Goal: Task Accomplishment & Management: Manage account settings

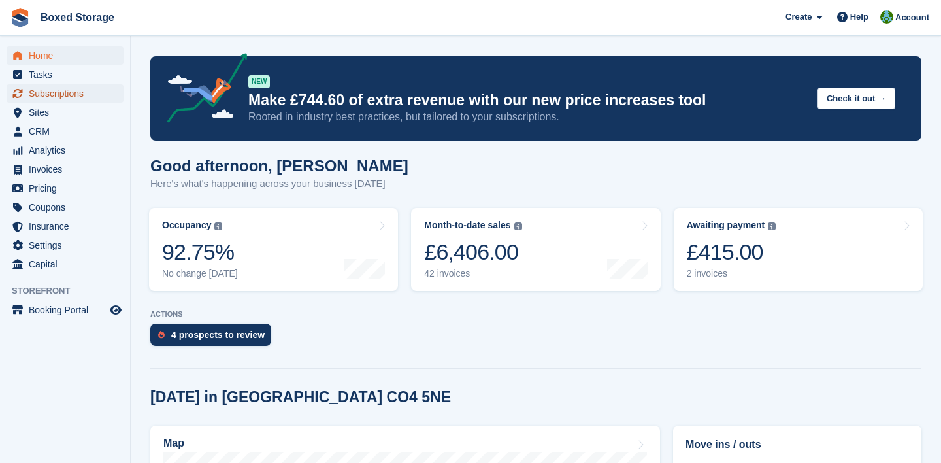
click at [80, 93] on span "Subscriptions" at bounding box center [68, 93] width 78 height 18
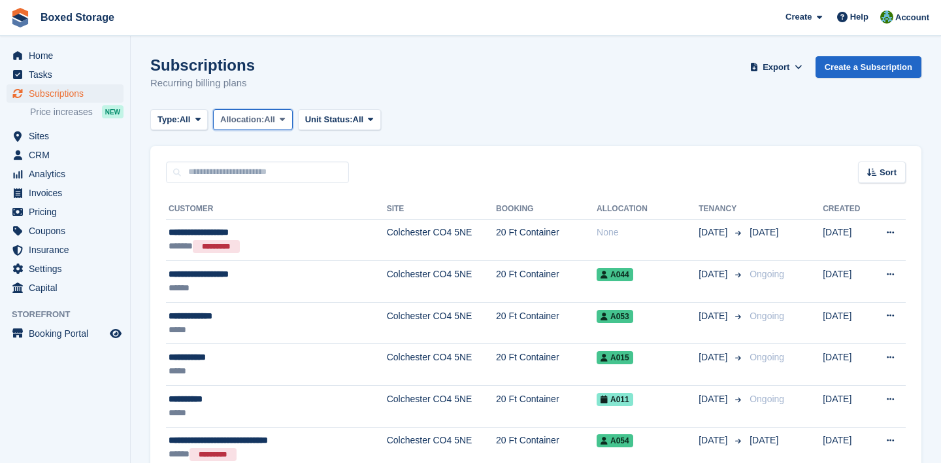
click at [264, 120] on span "Allocation:" at bounding box center [242, 119] width 44 height 13
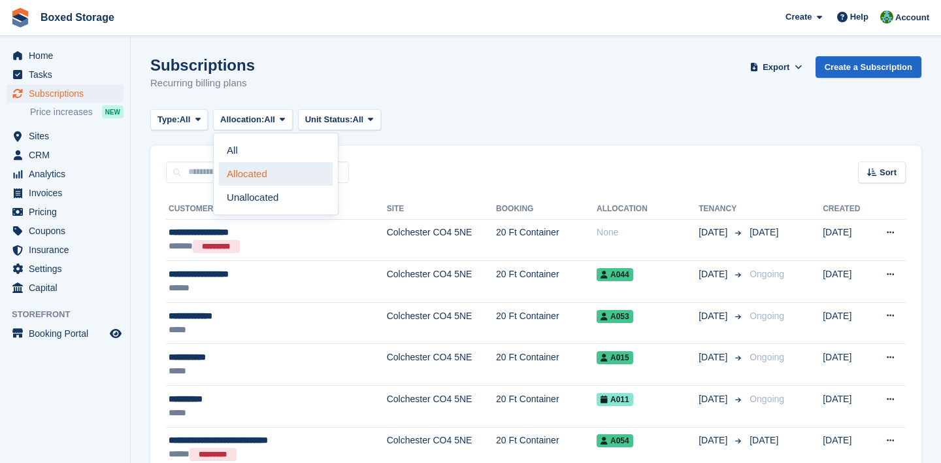
click at [265, 171] on link "Allocated" at bounding box center [276, 174] width 114 height 24
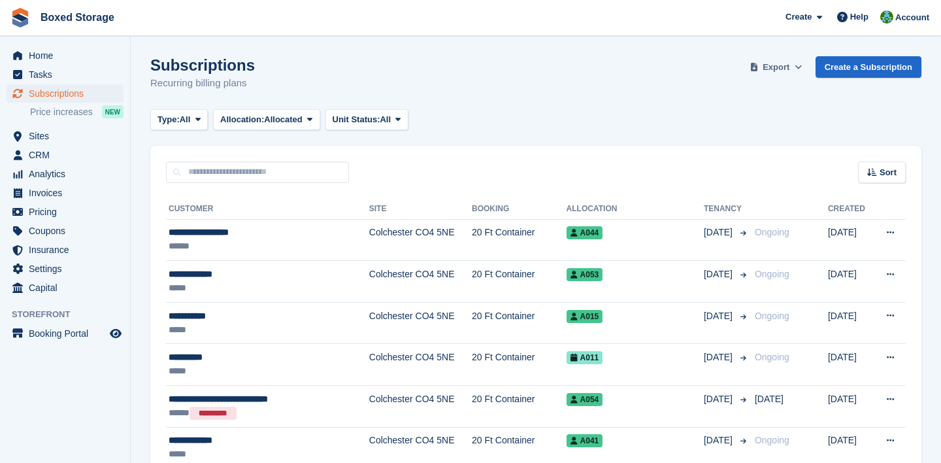
click at [788, 71] on button "Export" at bounding box center [777, 67] width 58 height 22
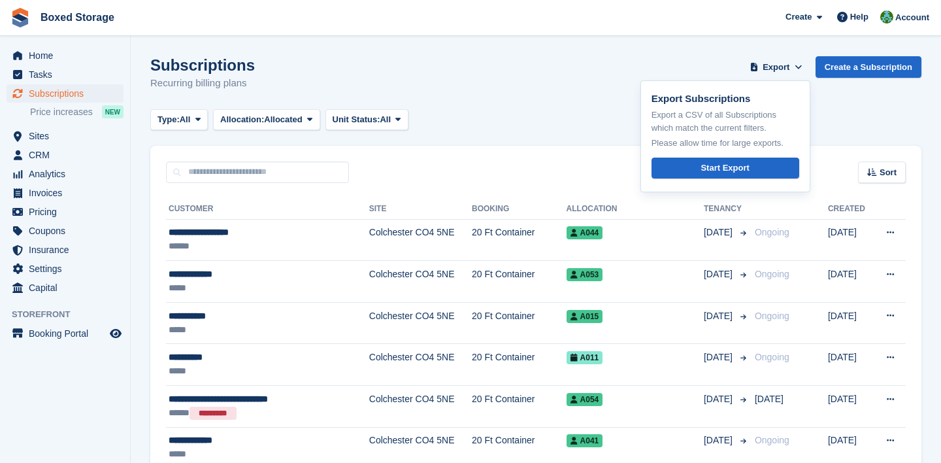
click at [626, 173] on div "Sort Sort by Customer name Date created Move in date Move out date Created (old…" at bounding box center [535, 164] width 771 height 37
